Goal: Task Accomplishment & Management: Complete application form

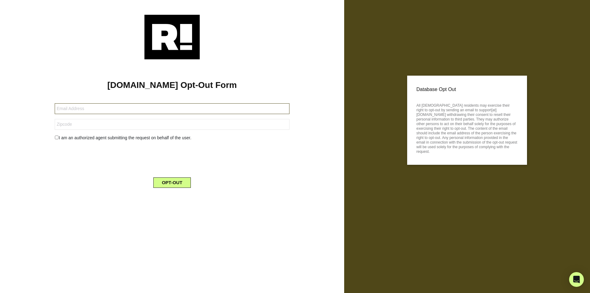
click at [64, 106] on input "text" at bounding box center [172, 108] width 235 height 11
type input "[EMAIL_ADDRESS][PERSON_NAME][DOMAIN_NAME]"
type input "73170-1130"
click at [57, 139] on input "checkbox" at bounding box center [57, 138] width 4 height 4
checkbox input "true"
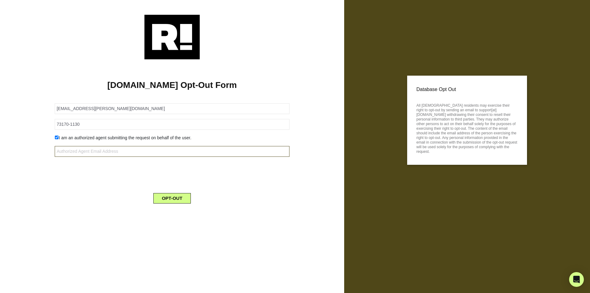
click at [74, 153] on input "text" at bounding box center [172, 151] width 235 height 11
type input "kachile@cox.net"
click at [170, 198] on button "OPT-OUT" at bounding box center [172, 198] width 38 height 10
